Goal: Use online tool/utility: Utilize a website feature to perform a specific function

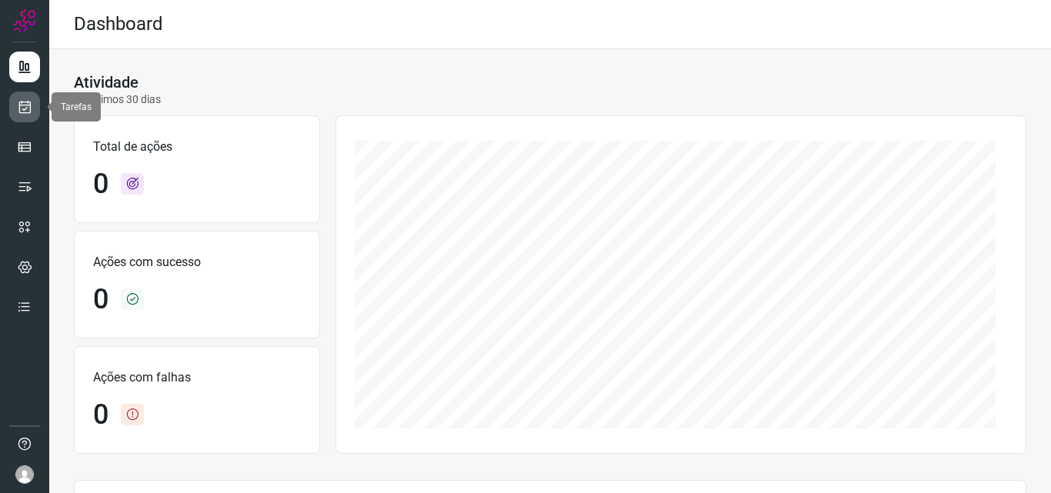
click at [21, 112] on icon at bounding box center [25, 106] width 16 height 15
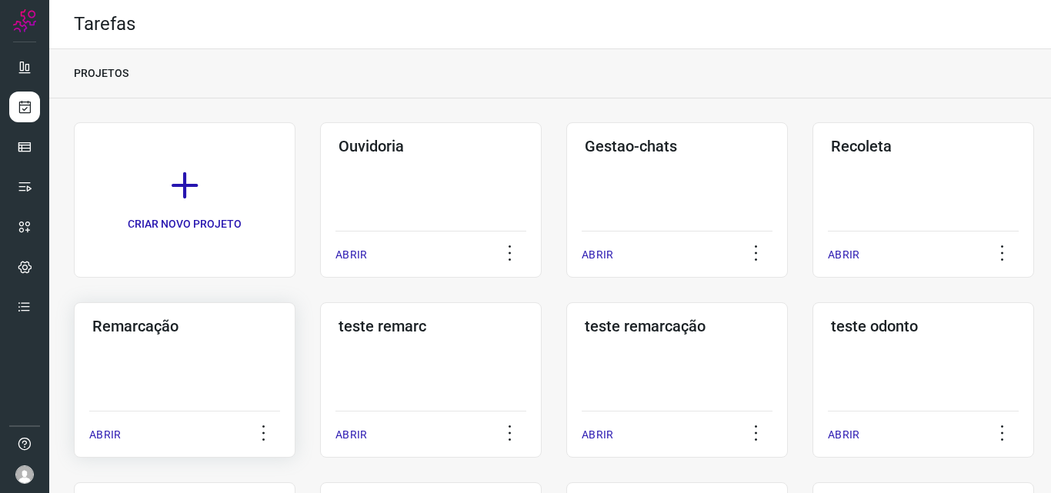
click at [320, 338] on div "Remarcação ABRIR" at bounding box center [431, 379] width 222 height 155
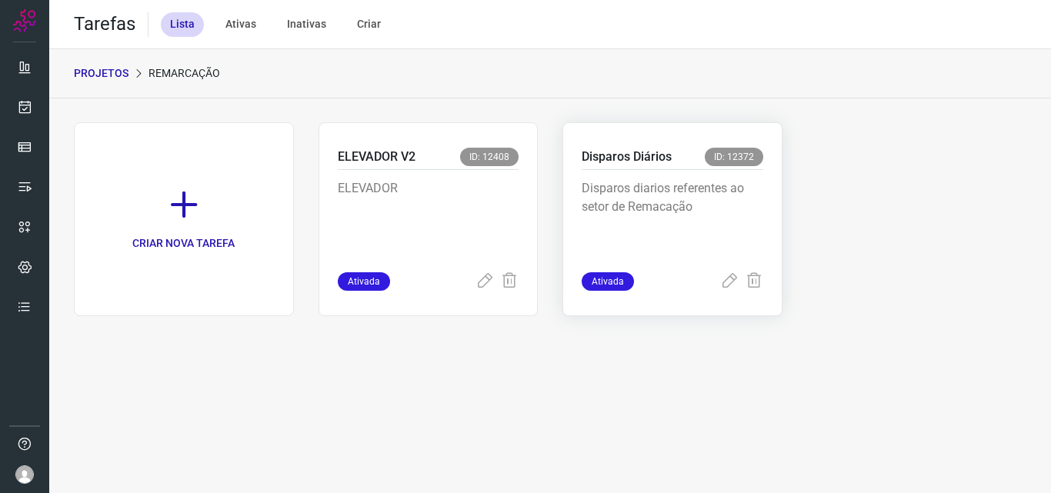
click at [733, 207] on p "Disparos diarios referentes ao setor de Remacação" at bounding box center [673, 217] width 182 height 77
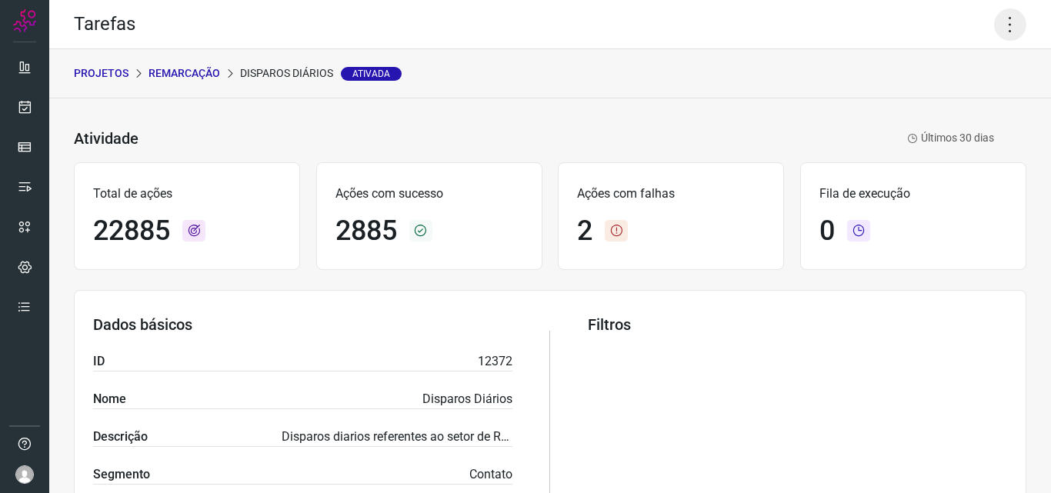
click at [997, 17] on icon at bounding box center [1010, 24] width 32 height 32
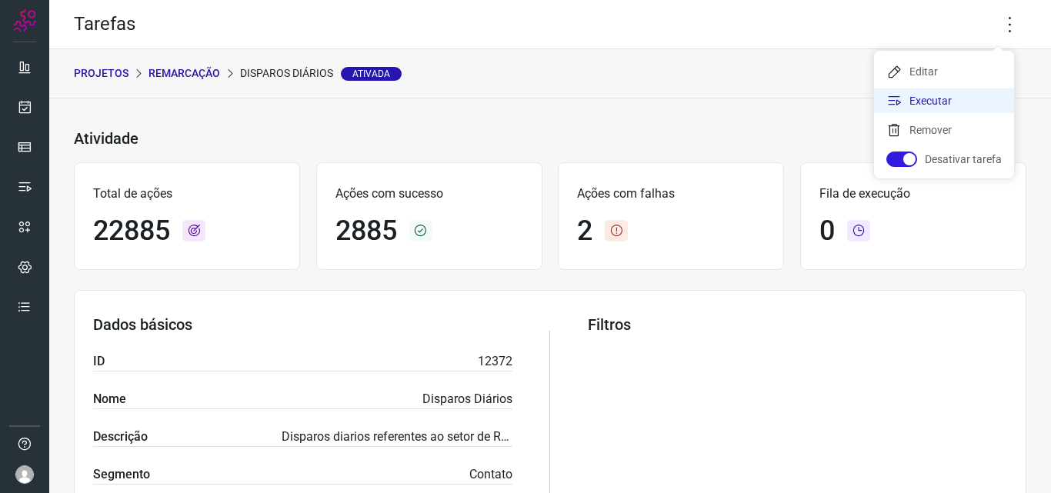
click at [967, 90] on li "Executar" at bounding box center [944, 101] width 140 height 25
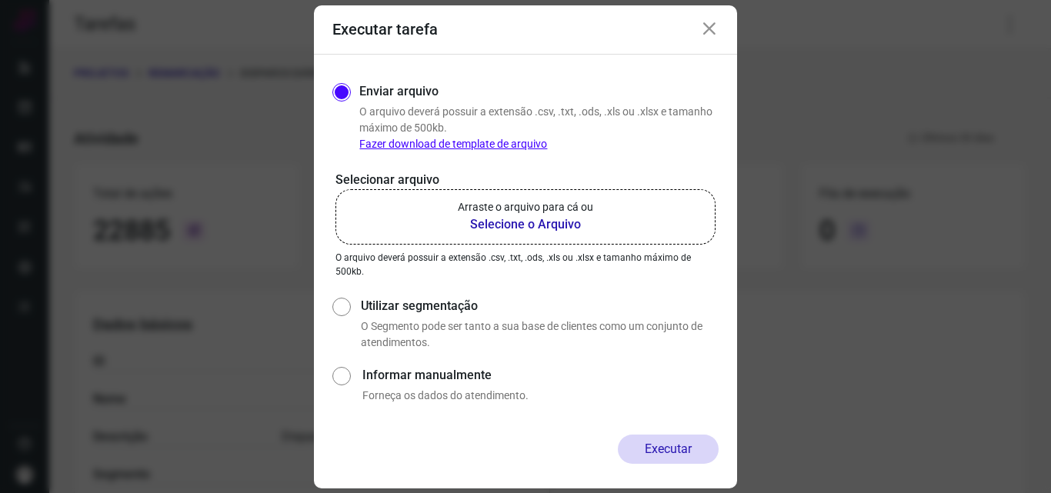
click at [545, 223] on b "Selecione o Arquivo" at bounding box center [525, 225] width 135 height 18
click at [0, 0] on input "Arraste o arquivo para cá ou Selecione o Arquivo" at bounding box center [0, 0] width 0 height 0
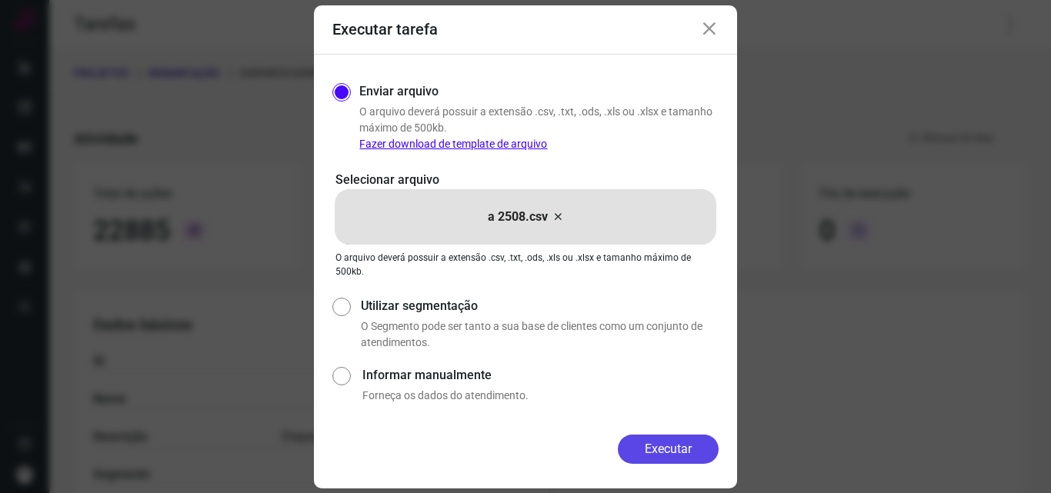
click at [690, 456] on button "Executar" at bounding box center [668, 449] width 101 height 29
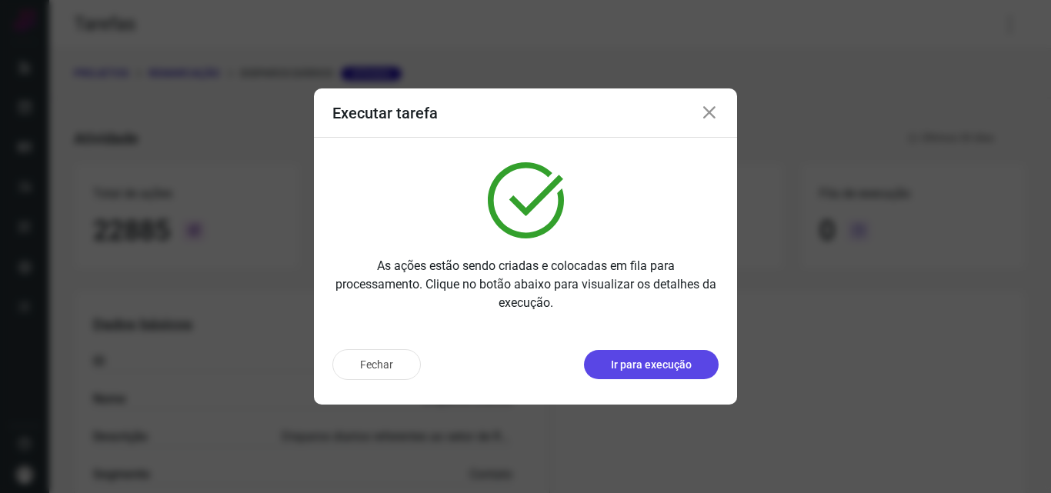
click at [696, 367] on button "Ir para execução" at bounding box center [651, 364] width 135 height 29
